Goal: Task Accomplishment & Management: Use online tool/utility

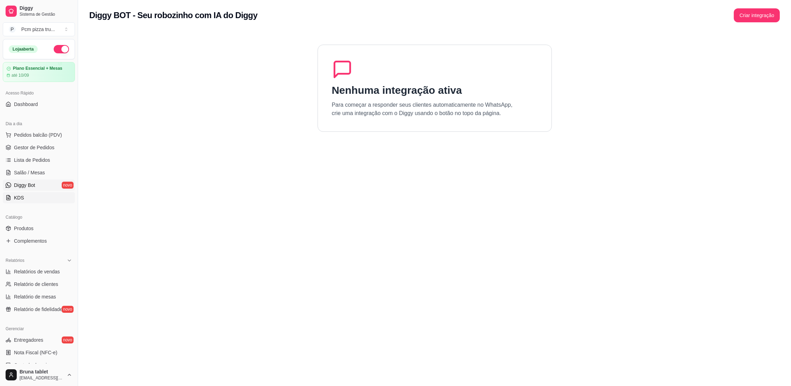
click at [29, 198] on link "KDS" at bounding box center [39, 197] width 72 height 11
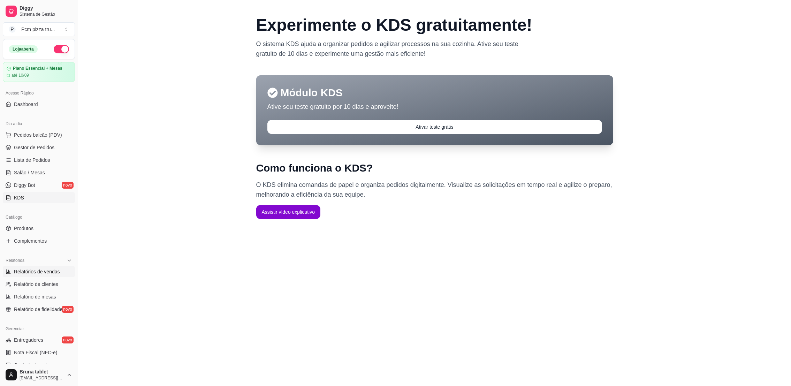
click at [52, 274] on span "Relatórios de vendas" at bounding box center [37, 271] width 46 height 7
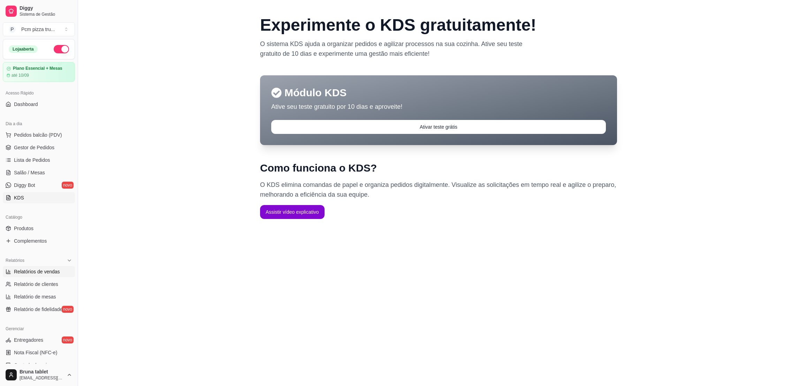
select select "ALL"
select select "0"
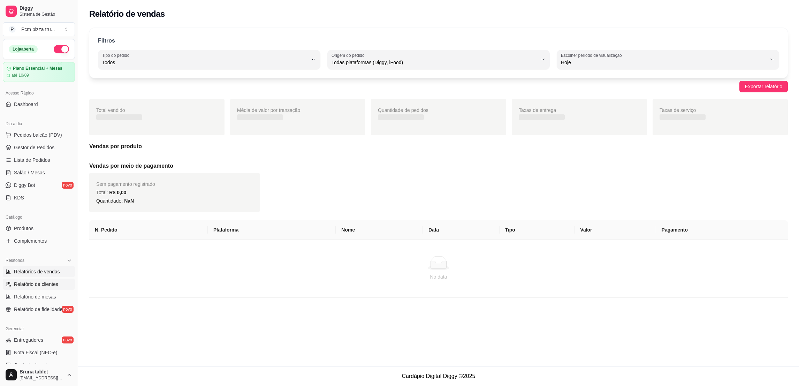
click at [45, 281] on span "Relatório de clientes" at bounding box center [36, 283] width 44 height 7
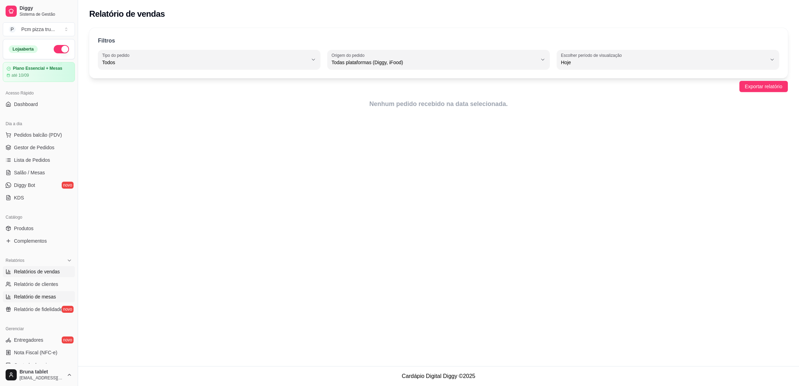
select select "30"
select select "HIGHEST_TOTAL_SPENT_WITH_ORDERS"
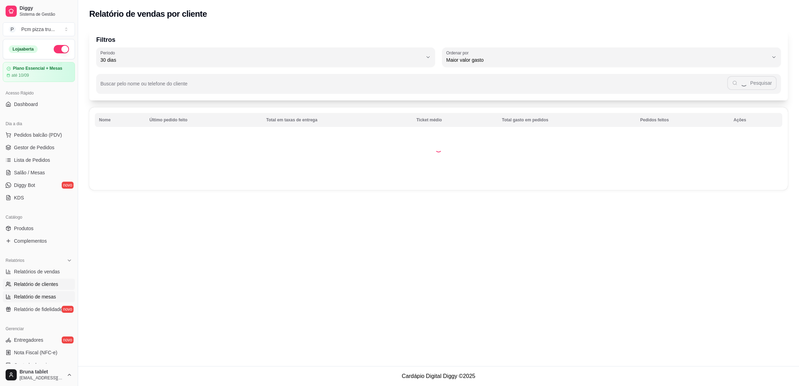
click at [39, 296] on span "Relatório de mesas" at bounding box center [35, 296] width 42 height 7
select select "TOTAL_OF_ORDERS"
select select "7"
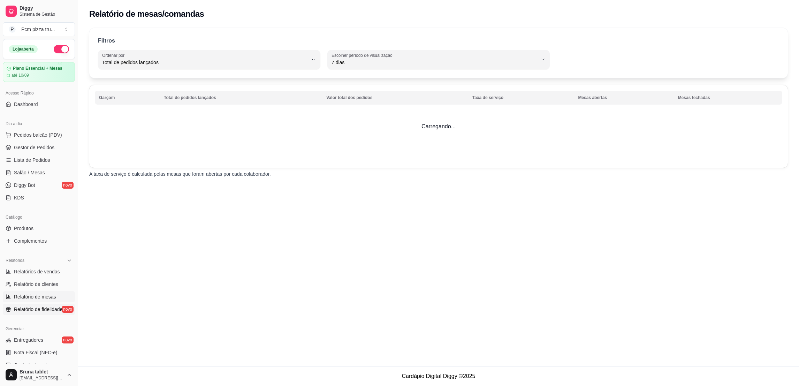
click at [41, 306] on span "Relatório de fidelidade" at bounding box center [38, 309] width 48 height 7
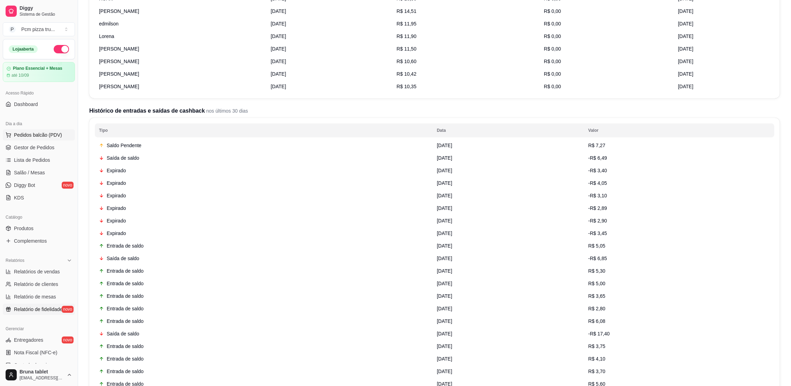
click at [38, 140] on button "Pedidos balcão (PDV)" at bounding box center [39, 134] width 72 height 11
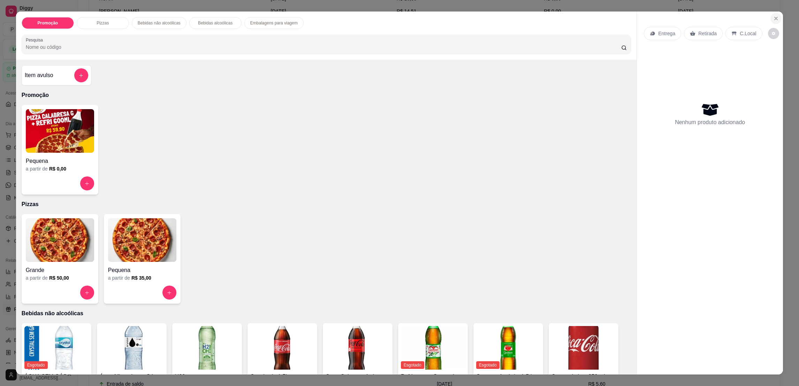
click at [772, 15] on button "Close" at bounding box center [775, 18] width 11 height 11
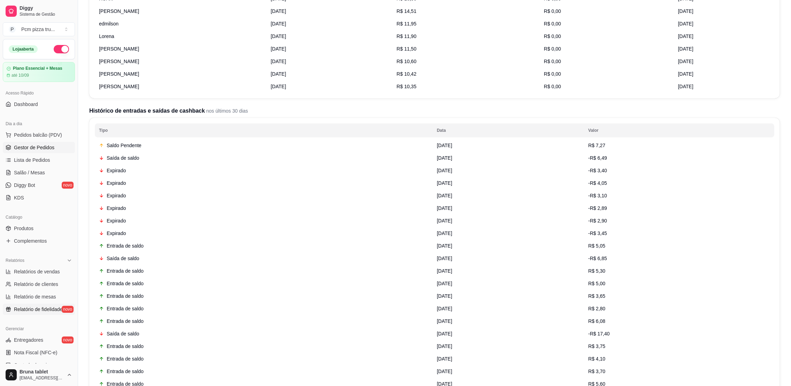
click at [35, 150] on span "Gestor de Pedidos" at bounding box center [34, 147] width 40 height 7
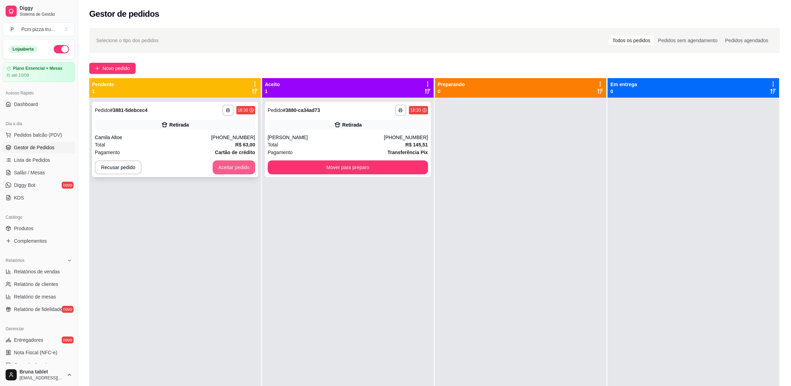
click at [239, 165] on button "Aceitar pedido" at bounding box center [234, 167] width 43 height 14
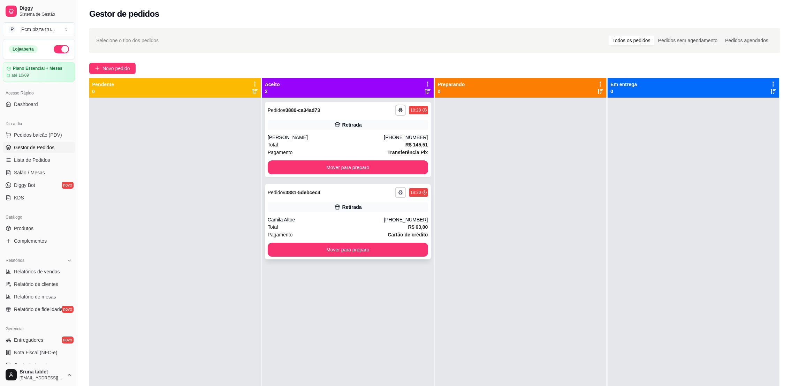
click at [297, 226] on div "Total R$ 63,00" at bounding box center [348, 227] width 160 height 8
click at [341, 231] on div "Pagamento Cartão de crédito" at bounding box center [348, 235] width 160 height 8
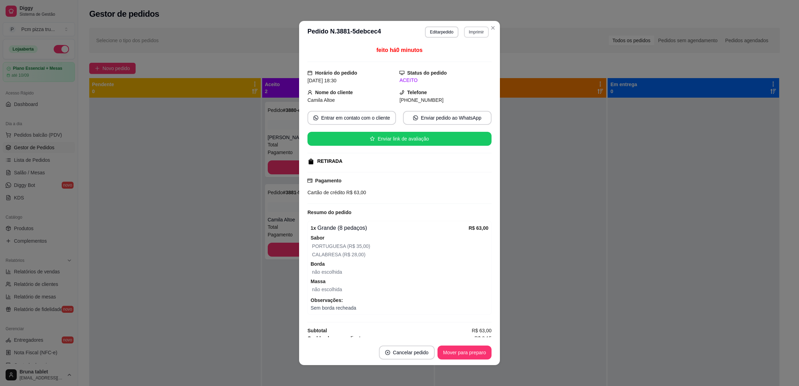
click at [467, 33] on button "Imprimir" at bounding box center [476, 31] width 25 height 11
click at [468, 71] on button "IMPRESSORA" at bounding box center [460, 70] width 51 height 11
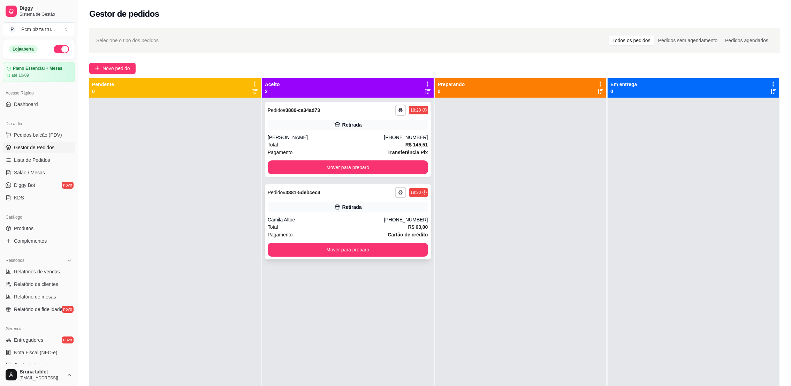
click at [359, 214] on div "**********" at bounding box center [348, 221] width 166 height 75
click at [97, 66] on icon "plus" at bounding box center [97, 68] width 5 height 5
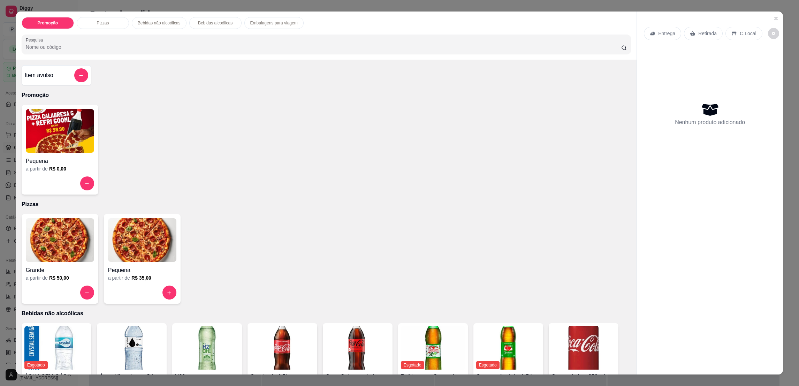
click at [122, 239] on img at bounding box center [142, 240] width 68 height 44
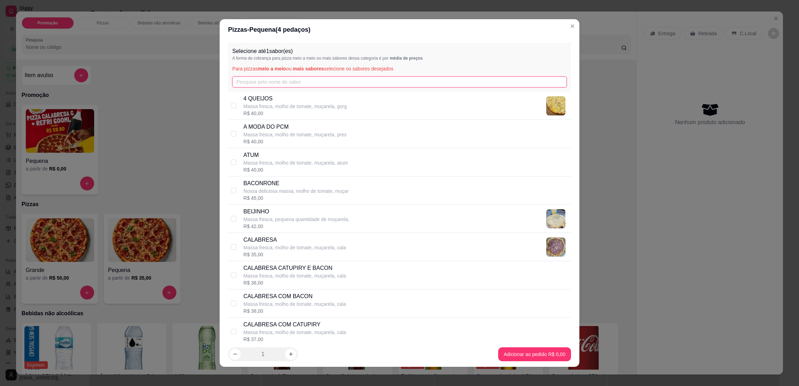
click at [279, 83] on input "text" at bounding box center [399, 81] width 334 height 11
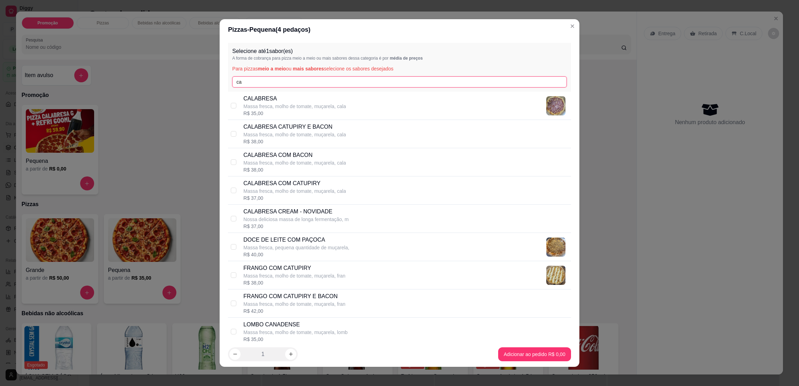
type input "ca"
click at [322, 97] on p "CALABRESA" at bounding box center [294, 98] width 102 height 8
click at [228, 105] on div "CALABRESA Massa fresca, molho de tomate, muçarela, cala R$ 35,00" at bounding box center [399, 106] width 343 height 28
checkbox input "true"
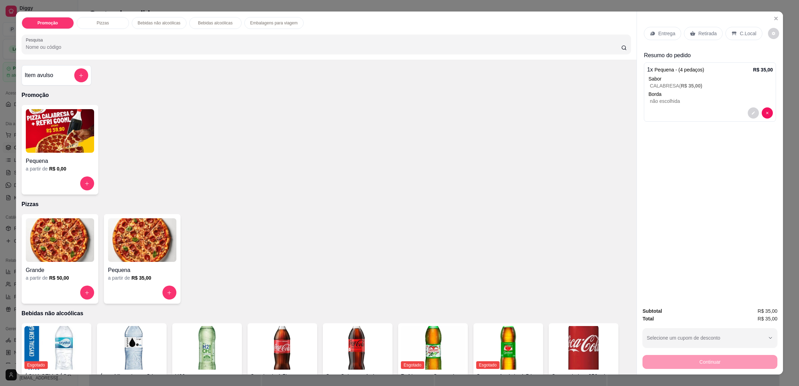
click at [698, 30] on p "Retirada" at bounding box center [707, 33] width 18 height 7
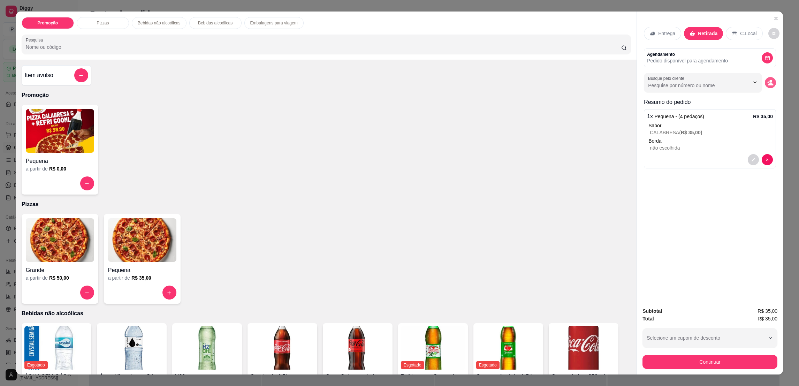
click at [768, 83] on icon "decrease-product-quantity" at bounding box center [770, 82] width 6 height 6
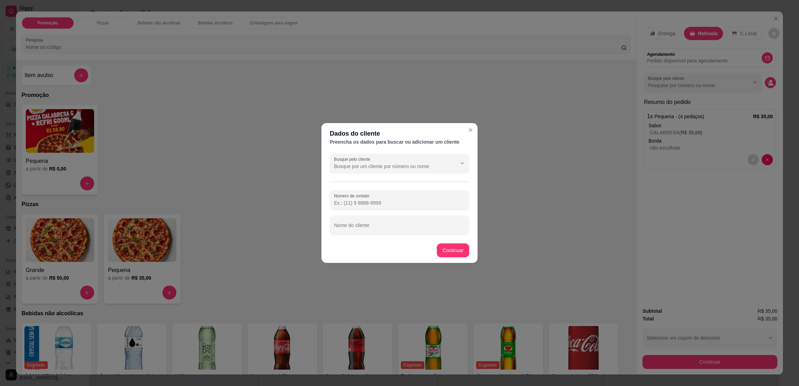
click at [344, 234] on div "Nome do cliente" at bounding box center [399, 225] width 139 height 20
type input "ROSE"
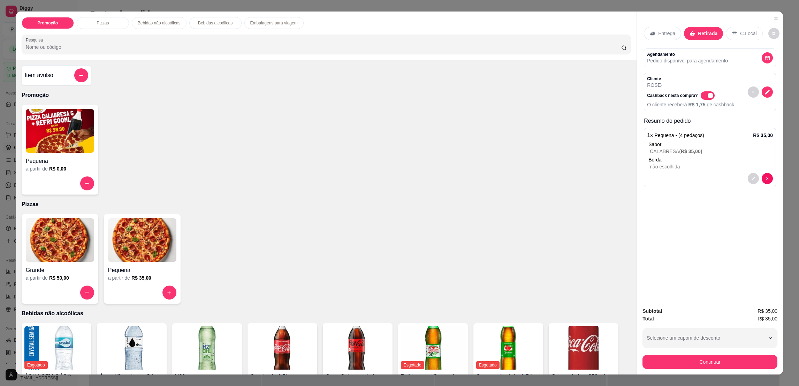
click at [676, 372] on div "Subtotal R$ 35,00 Total R$ 35,00 Selecione um cupom de desconto 50OFF SUSU15 Se…" at bounding box center [710, 337] width 146 height 73
click at [676, 367] on button "Continuar" at bounding box center [709, 362] width 135 height 14
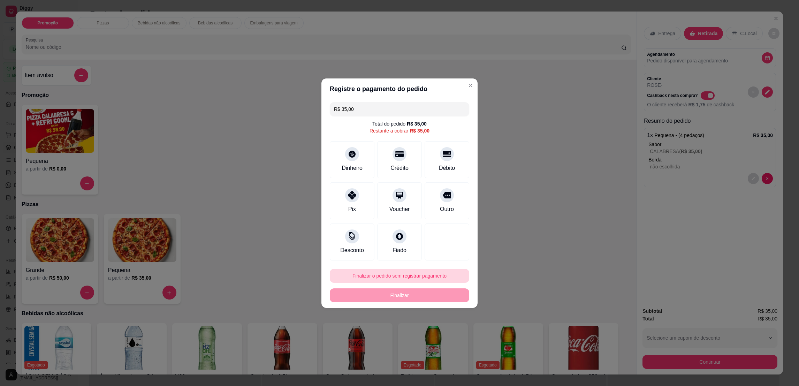
click at [414, 277] on button "Finalizar o pedido sem registrar pagamento" at bounding box center [399, 276] width 139 height 14
click at [440, 332] on button "Confirmar" at bounding box center [443, 333] width 26 height 11
type input "R$ 0,00"
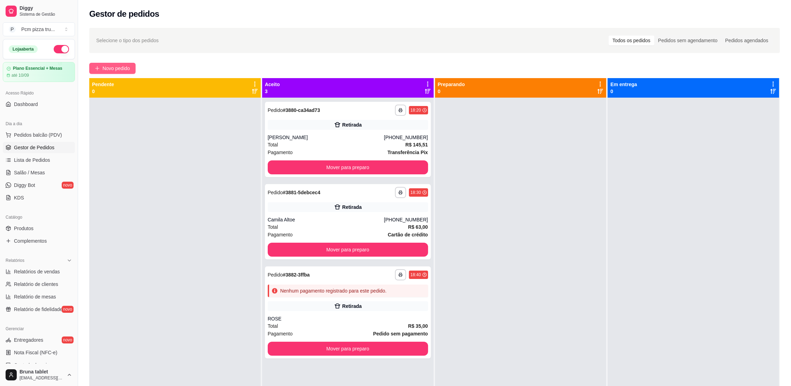
click at [106, 71] on span "Novo pedido" at bounding box center [116, 68] width 28 height 8
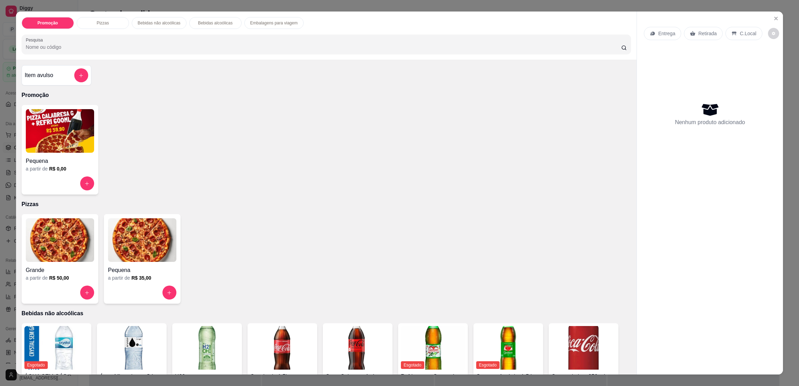
click at [121, 253] on img at bounding box center [142, 240] width 68 height 44
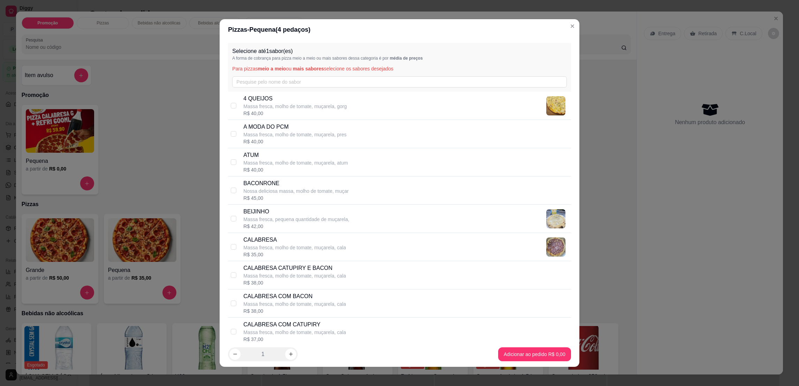
click at [285, 130] on p "A MODA DO PCM" at bounding box center [294, 127] width 103 height 8
checkbox input "true"
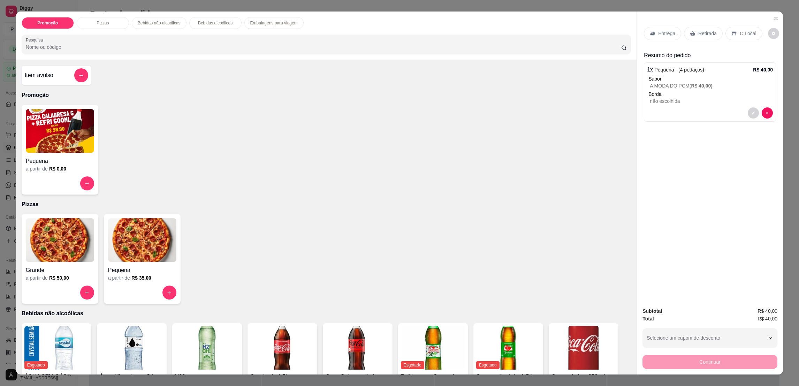
click at [701, 35] on p "Retirada" at bounding box center [707, 33] width 18 height 7
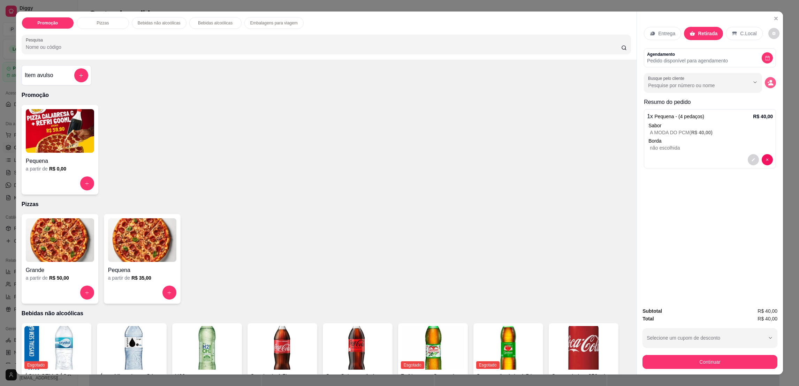
click at [767, 87] on button "decrease-product-quantity" at bounding box center [769, 82] width 11 height 11
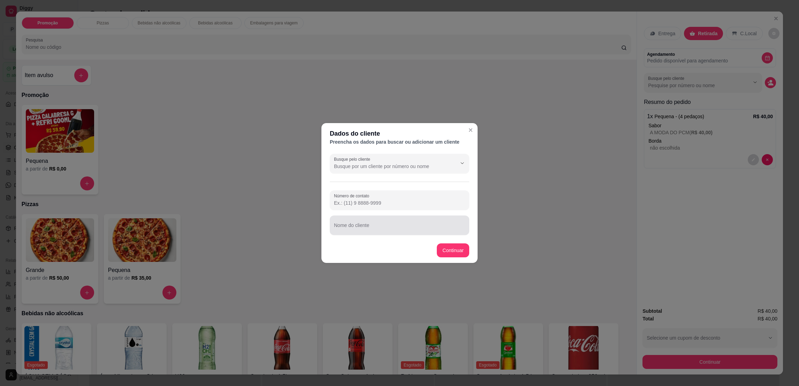
click at [375, 230] on input "Nome do cliente" at bounding box center [399, 227] width 131 height 7
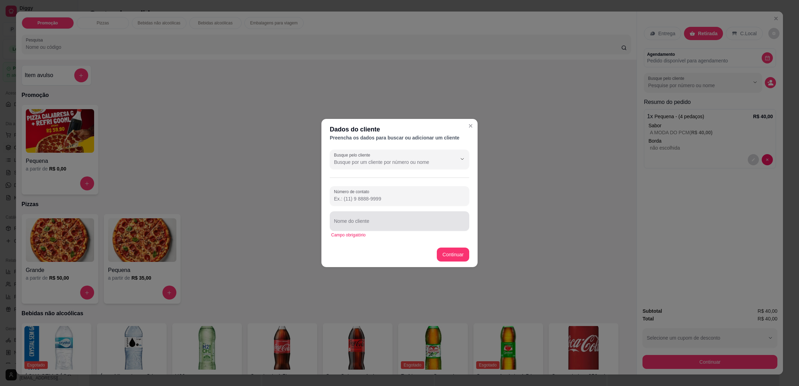
click at [413, 230] on div "Nome do cliente" at bounding box center [399, 221] width 139 height 20
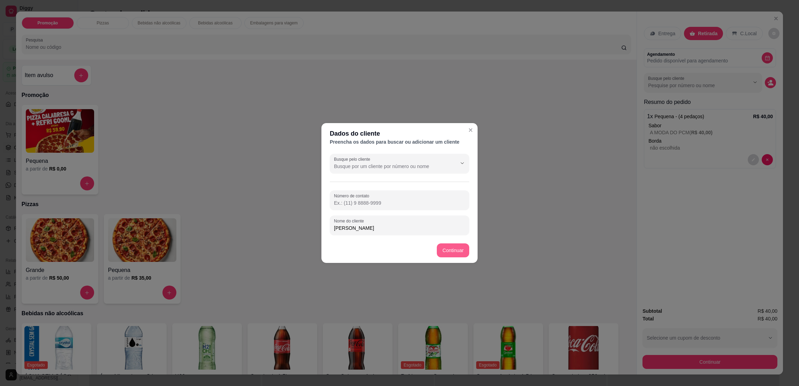
type input "[PERSON_NAME]"
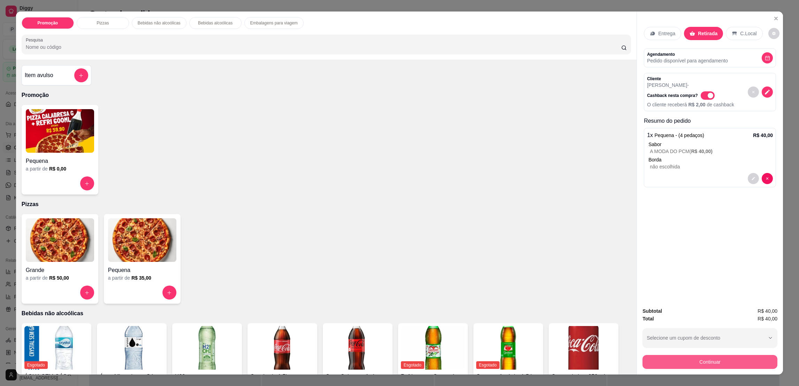
click at [710, 355] on button "Continuar" at bounding box center [709, 362] width 135 height 14
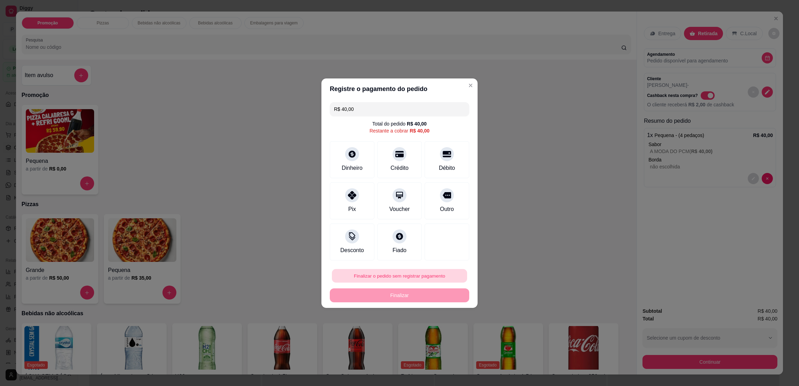
click at [408, 271] on button "Finalizar o pedido sem registrar pagamento" at bounding box center [399, 276] width 135 height 14
click at [435, 332] on button "Confirmar" at bounding box center [442, 333] width 26 height 11
type input "R$ 0,00"
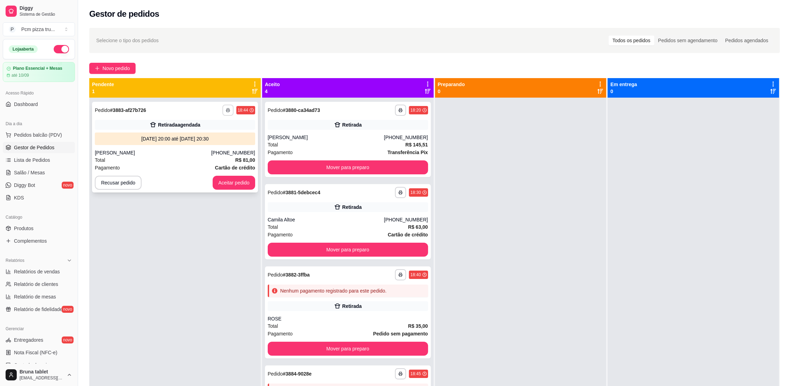
click at [226, 111] on icon "button" at bounding box center [228, 110] width 4 height 4
click at [224, 144] on button "IMPRESSORA" at bounding box center [208, 148] width 51 height 11
click at [233, 188] on button "Aceitar pedido" at bounding box center [234, 183] width 43 height 14
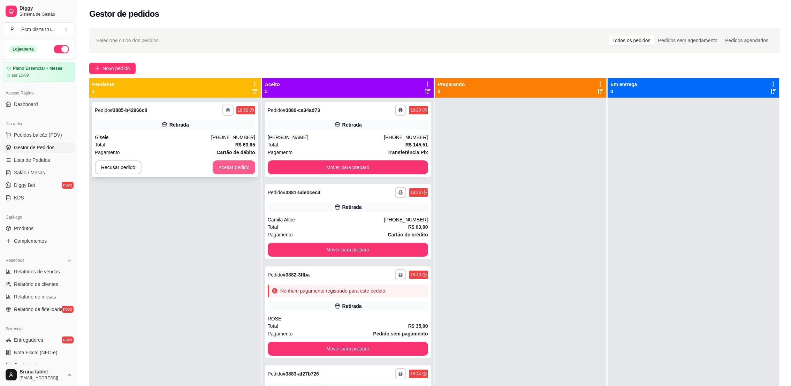
click at [228, 172] on button "Aceitar pedido" at bounding box center [234, 167] width 43 height 14
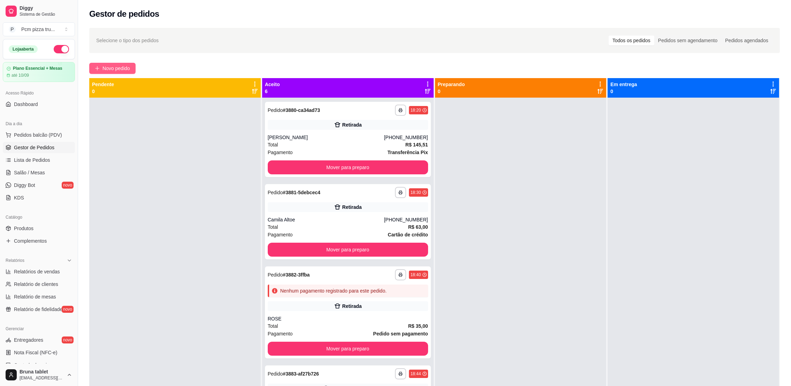
click at [114, 71] on span "Novo pedido" at bounding box center [116, 68] width 28 height 8
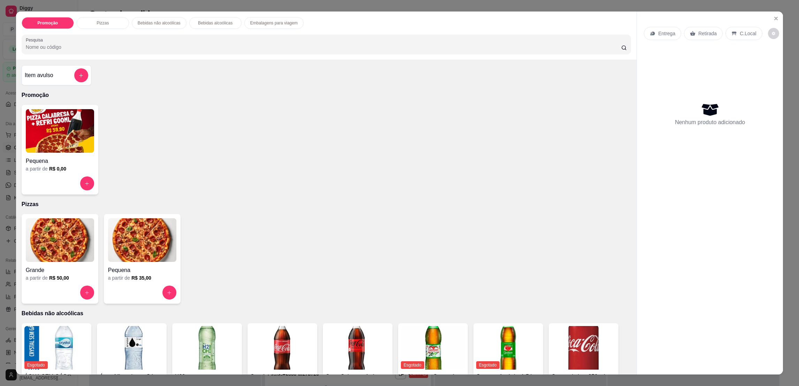
click at [70, 245] on img at bounding box center [60, 240] width 68 height 44
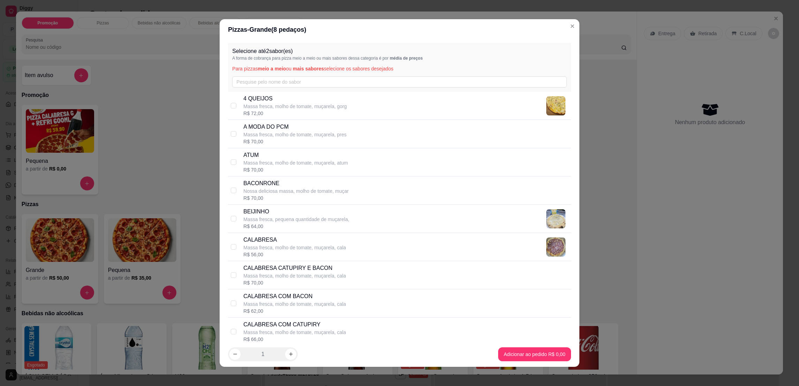
click at [313, 137] on p "Massa fresca, molho de tomate, muçarela, pres" at bounding box center [294, 134] width 103 height 7
checkbox input "true"
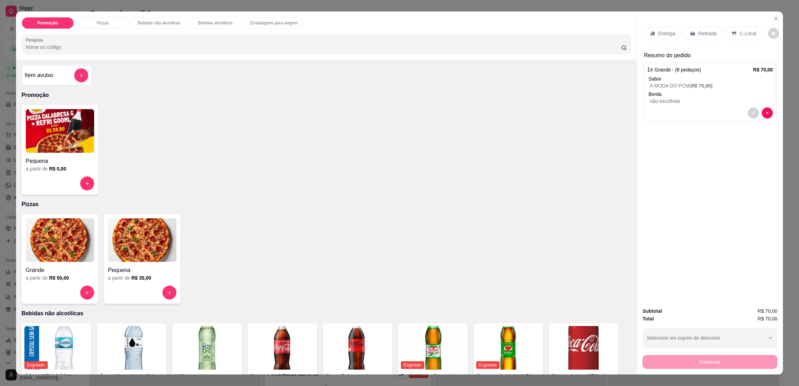
click at [698, 35] on p "Retirada" at bounding box center [707, 33] width 18 height 7
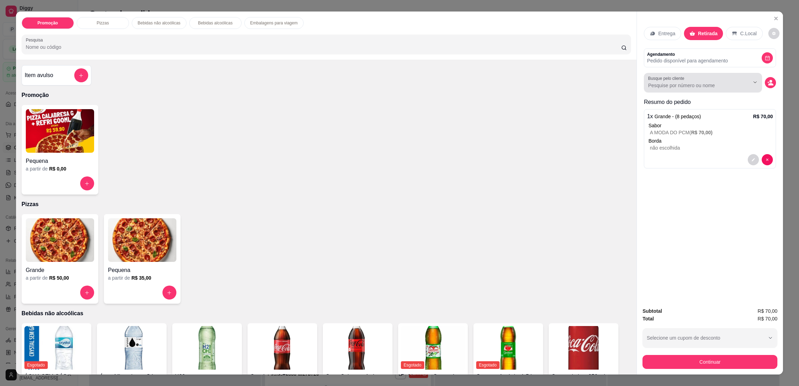
click at [732, 82] on input "Busque pelo cliente" at bounding box center [693, 85] width 90 height 7
click at [732, 84] on input "Busque pelo cliente" at bounding box center [693, 85] width 90 height 7
click at [768, 86] on icon "decrease-product-quantity" at bounding box center [770, 82] width 6 height 6
click at [767, 84] on icon "decrease-product-quantity" at bounding box center [770, 82] width 6 height 6
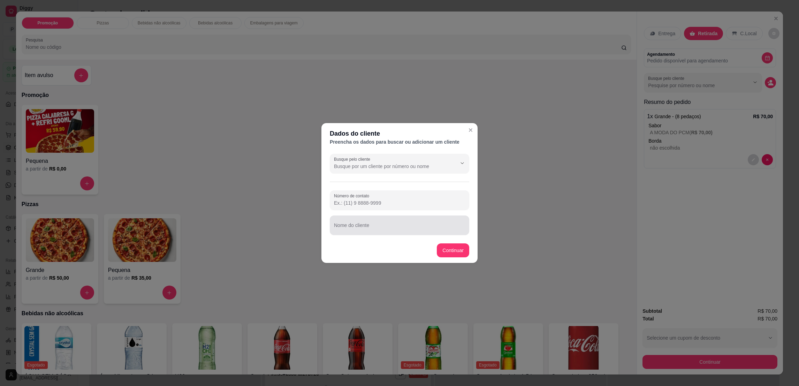
click at [427, 234] on div "Nome do cliente" at bounding box center [399, 225] width 139 height 20
type input "MESA 1"
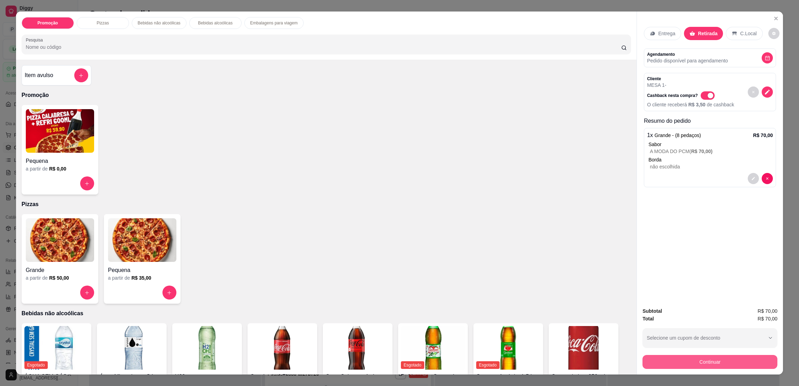
click at [668, 357] on button "Continuar" at bounding box center [709, 362] width 135 height 14
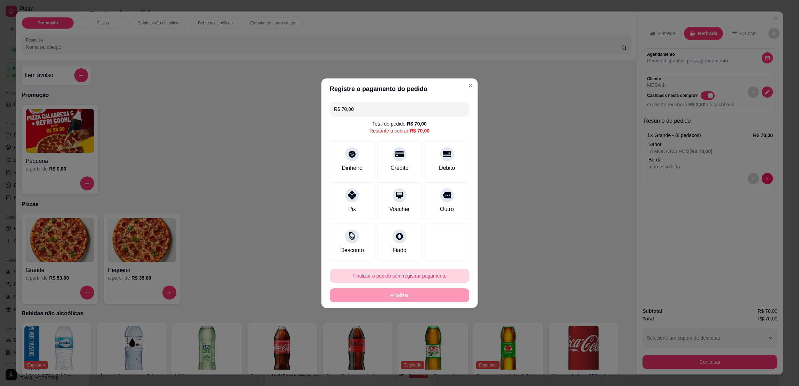
click at [423, 277] on button "Finalizar o pedido sem registrar pagamento" at bounding box center [399, 276] width 139 height 14
click at [442, 334] on button "Confirmar" at bounding box center [443, 333] width 26 height 11
type input "R$ 0,00"
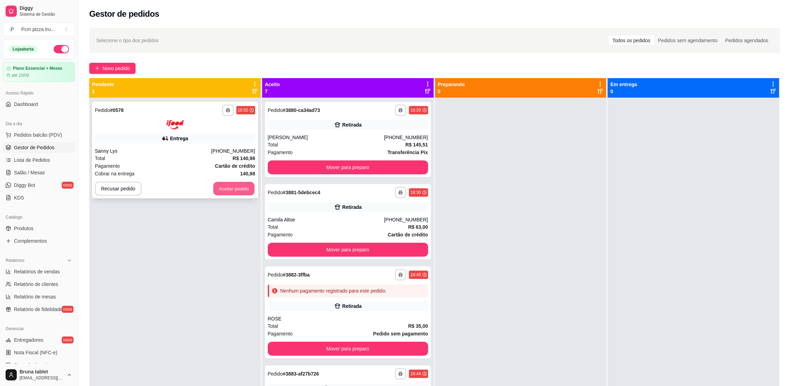
click at [230, 188] on button "Aceitar pedido" at bounding box center [233, 189] width 41 height 14
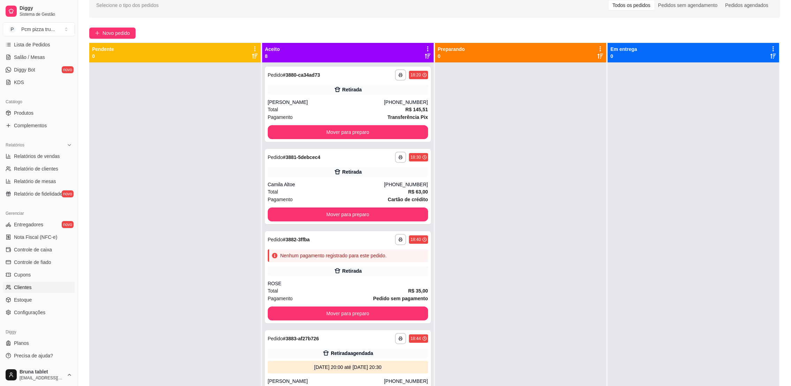
scroll to position [105, 0]
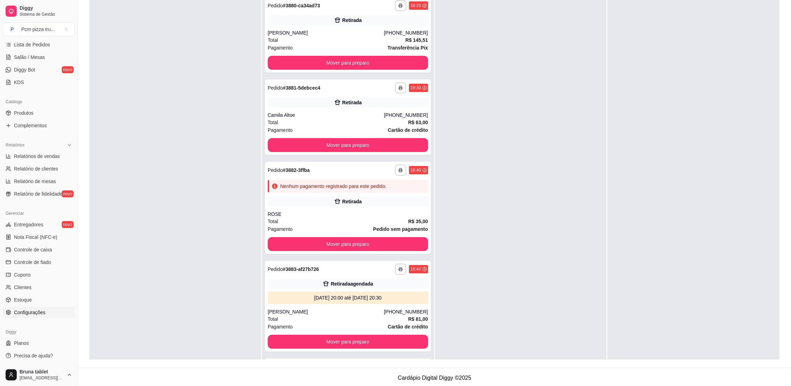
click at [47, 311] on link "Configurações" at bounding box center [39, 312] width 72 height 11
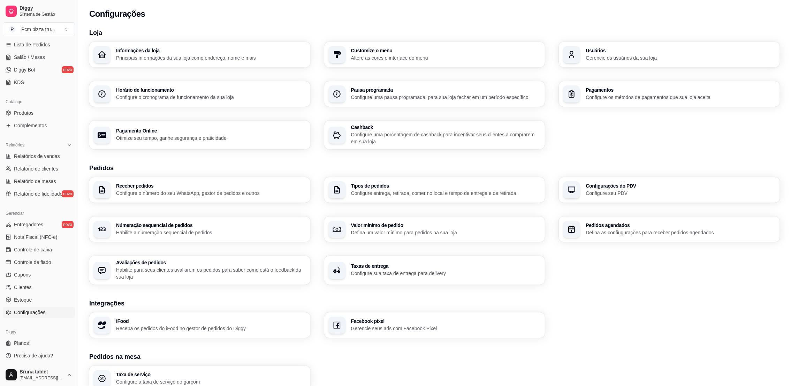
click at [394, 266] on h3 "Taxas de entrega" at bounding box center [446, 265] width 190 height 5
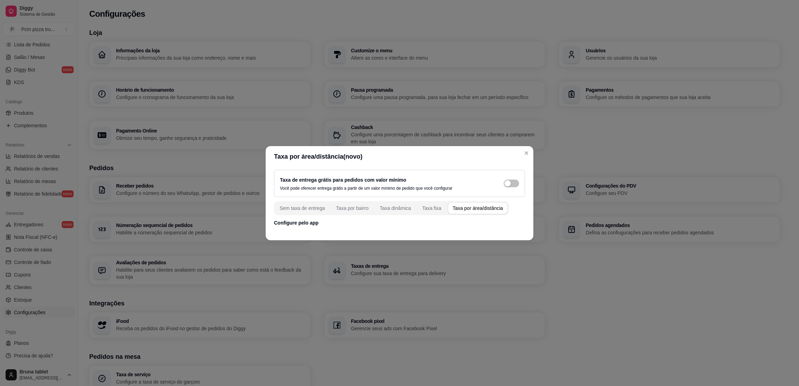
click at [297, 199] on div "Taxa de entrega grátis para pedidos com valor mínimo Você pode oferecer entrega…" at bounding box center [400, 198] width 268 height 62
click at [347, 208] on div "Taxa por bairro" at bounding box center [352, 208] width 32 height 7
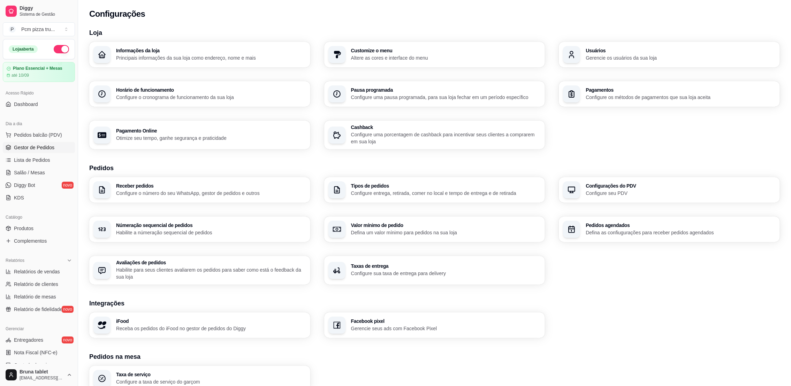
click at [48, 151] on link "Gestor de Pedidos" at bounding box center [39, 147] width 72 height 11
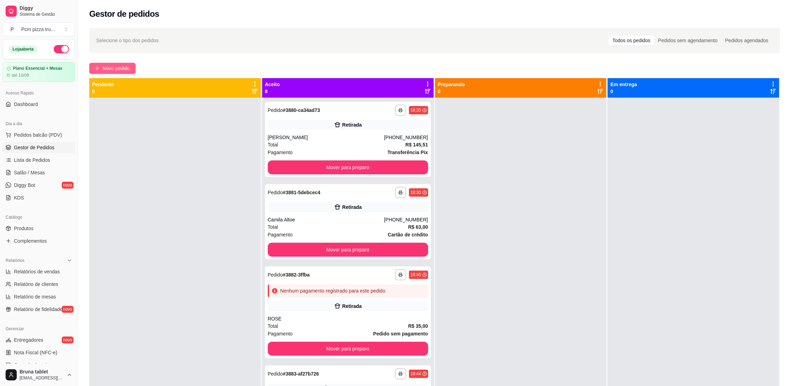
click at [124, 67] on span "Novo pedido" at bounding box center [116, 68] width 28 height 8
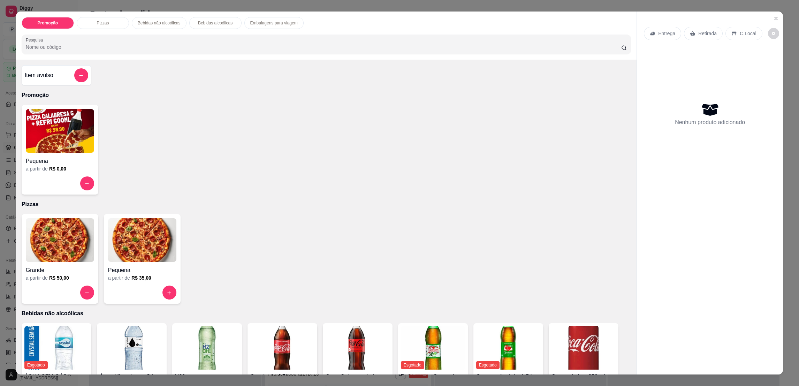
click at [81, 260] on img at bounding box center [60, 240] width 68 height 44
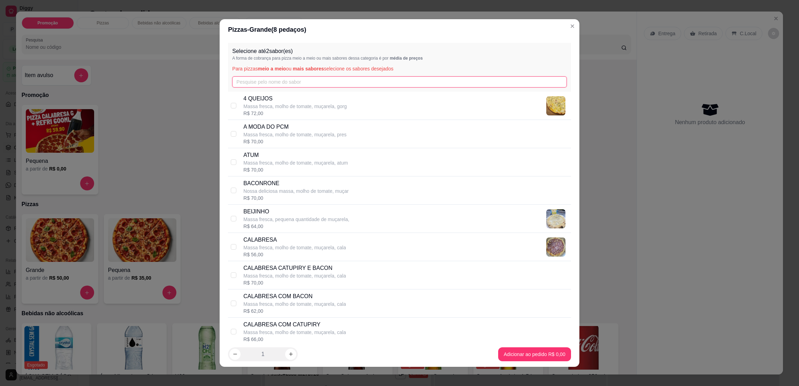
click at [271, 85] on input "text" at bounding box center [399, 81] width 334 height 11
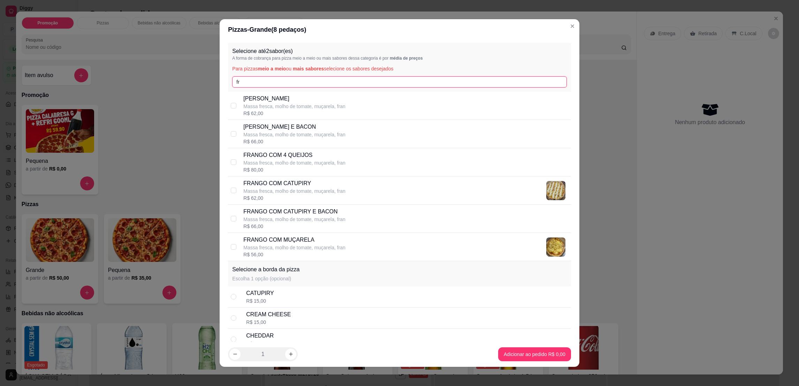
type input "fr"
click at [302, 169] on div "R$ 80,00" at bounding box center [294, 169] width 102 height 7
checkbox input "true"
click at [294, 290] on div "CATUPIRY R$ 15,00" at bounding box center [407, 296] width 322 height 15
radio input "true"
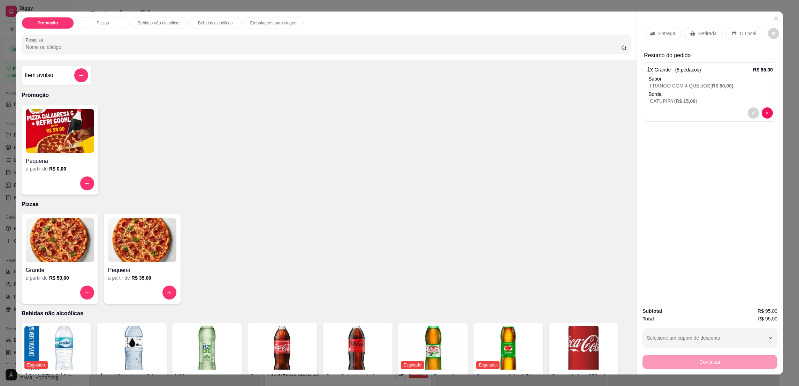
click at [57, 252] on img at bounding box center [60, 240] width 68 height 44
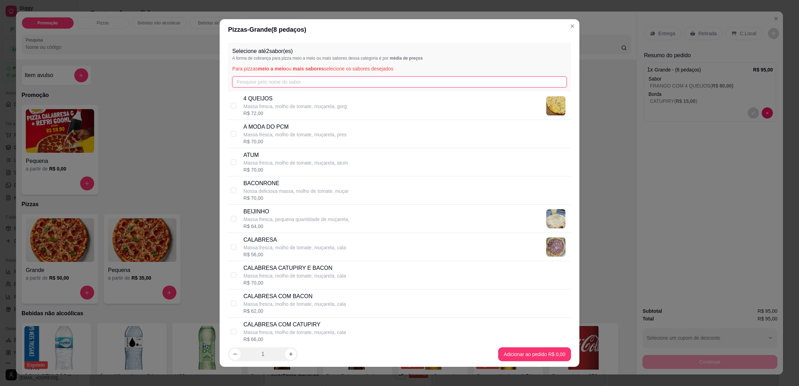
click at [248, 79] on input "text" at bounding box center [399, 81] width 334 height 11
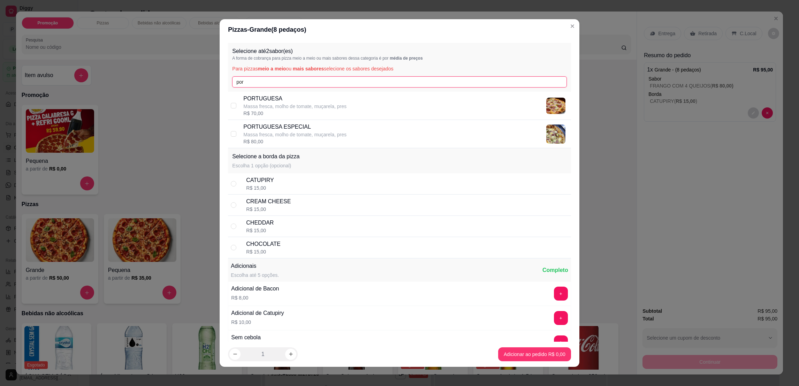
type input "por"
click at [296, 132] on p "Massa fresca, molho de tomate, muçarela, pres" at bounding box center [294, 134] width 103 height 7
checkbox input "true"
click at [313, 182] on div "CATUPIRY R$ 15,00" at bounding box center [407, 183] width 322 height 15
radio input "true"
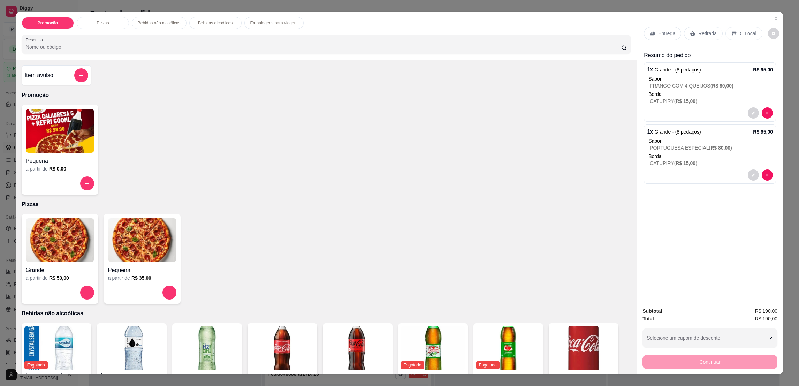
click at [658, 36] on p "Entrega" at bounding box center [666, 33] width 17 height 7
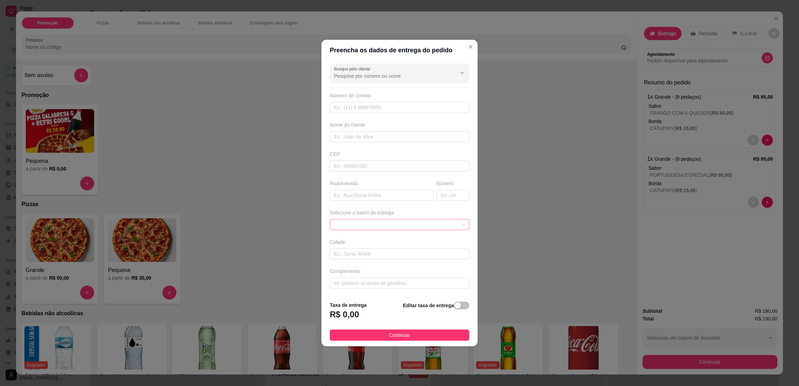
click at [354, 222] on span at bounding box center [399, 224] width 131 height 10
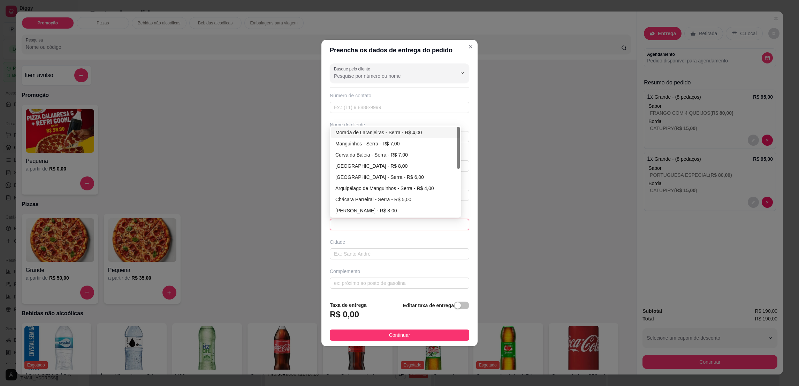
click at [374, 134] on div "Morada de Laranjeiras - Serra - R$ 4,00" at bounding box center [395, 133] width 120 height 8
type input "Serra"
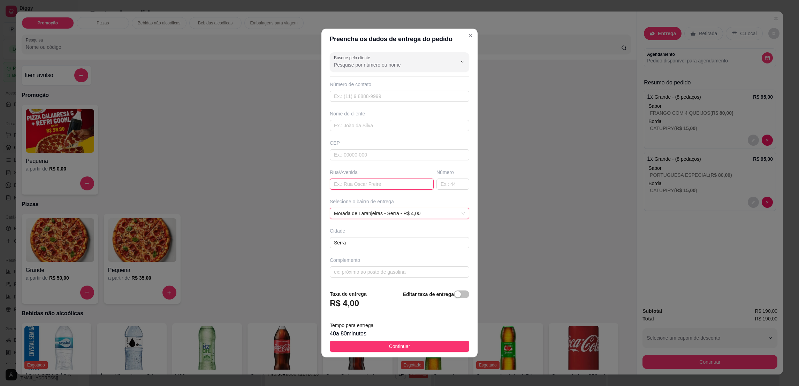
click at [372, 188] on input "text" at bounding box center [382, 183] width 104 height 11
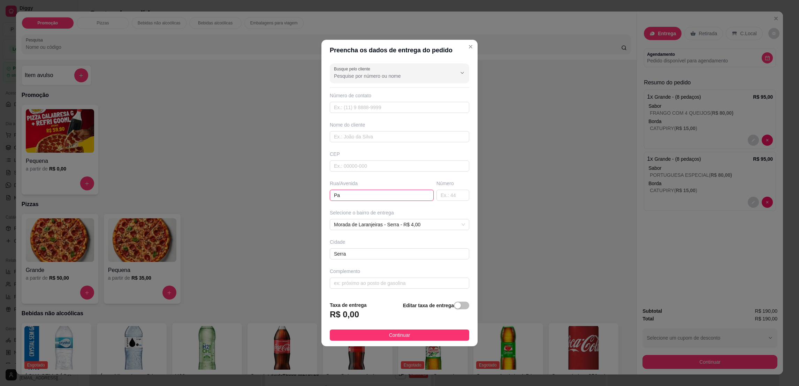
type input "P"
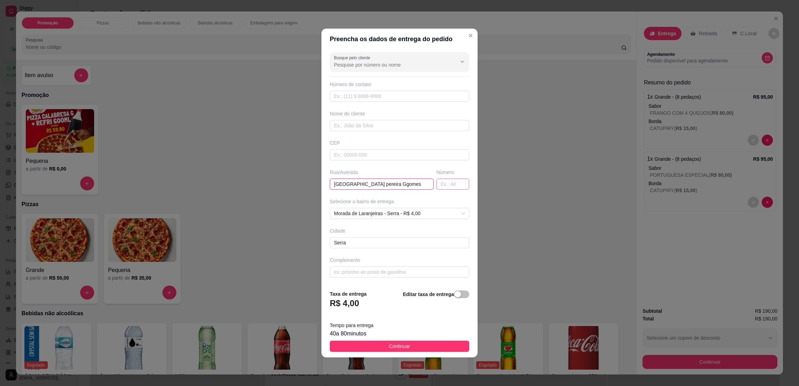
type input "[GEOGRAPHIC_DATA] pereira Ggomes"
click at [445, 186] on input "text" at bounding box center [452, 183] width 33 height 11
type input "2274"
click at [367, 270] on input "text" at bounding box center [399, 271] width 139 height 11
paste input "Condomínio Cooperalares Bloco 18 - Apto 204"
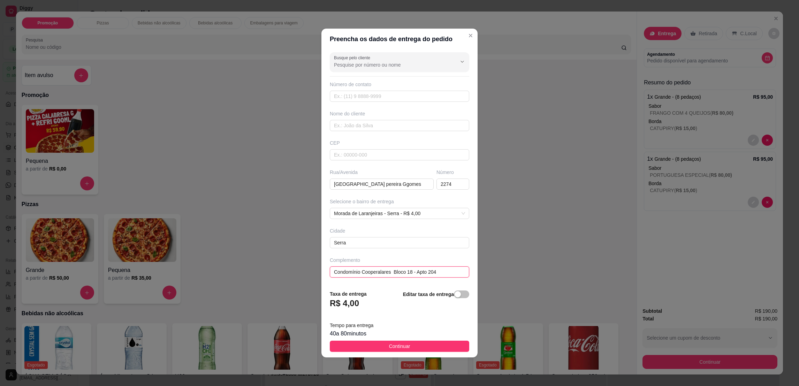
type input "Condomínio Cooperalares Bloco 18 - Apto 204"
click at [352, 93] on input "text" at bounding box center [399, 96] width 139 height 11
paste input "[PHONE_NUMBER]"
type input "[PHONE_NUMBER]"
click at [365, 128] on input "text" at bounding box center [399, 125] width 139 height 11
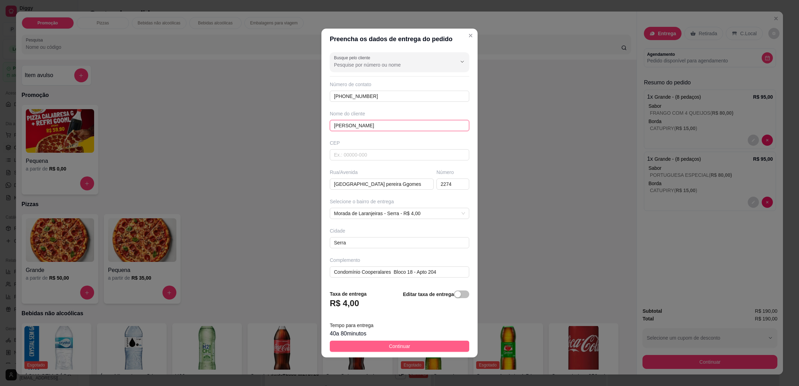
type input "[PERSON_NAME]"
click at [390, 347] on span "Continuar" at bounding box center [399, 346] width 21 height 8
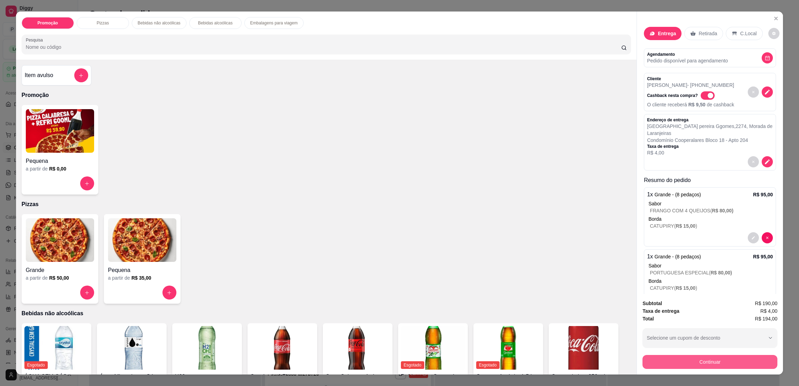
click at [679, 357] on button "Continuar" at bounding box center [709, 362] width 135 height 14
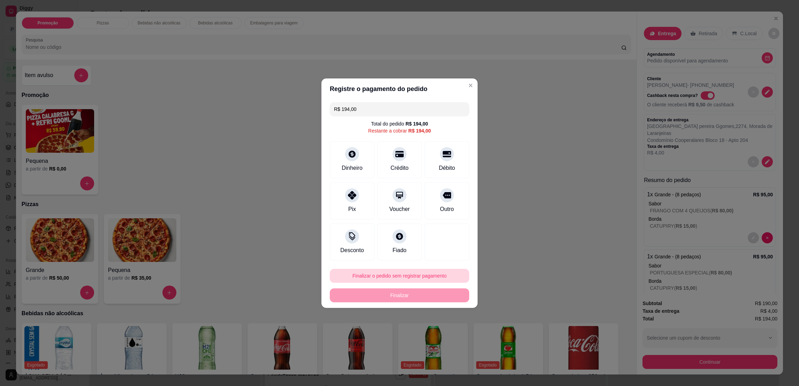
click at [409, 276] on button "Finalizar o pedido sem registrar pagamento" at bounding box center [399, 276] width 139 height 14
click at [444, 337] on button "Confirmar" at bounding box center [443, 333] width 26 height 11
type input "R$ 0,00"
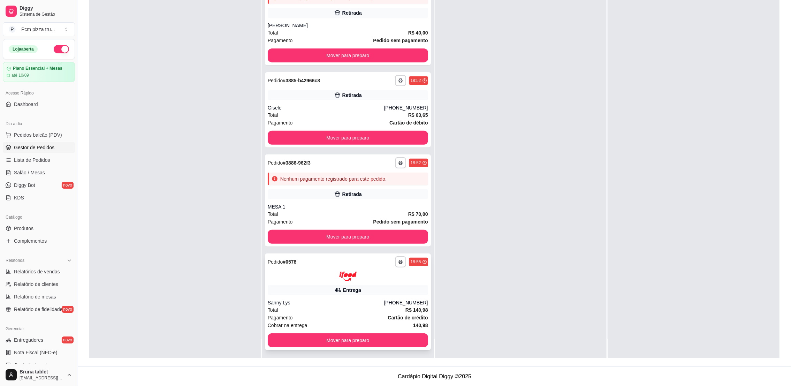
scroll to position [365, 0]
